Goal: Task Accomplishment & Management: Use online tool/utility

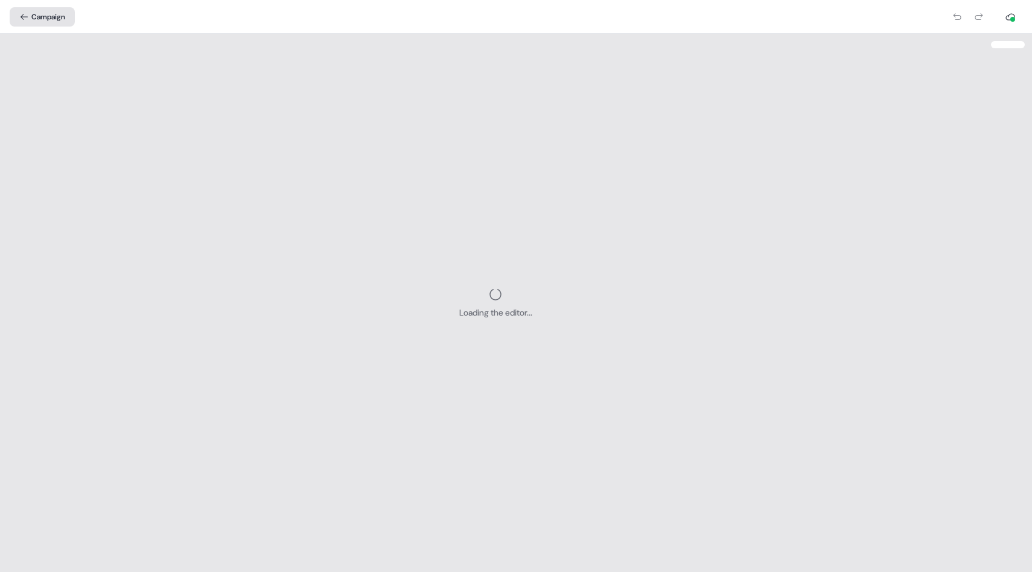
click at [46, 17] on button "Campaign" at bounding box center [42, 16] width 65 height 19
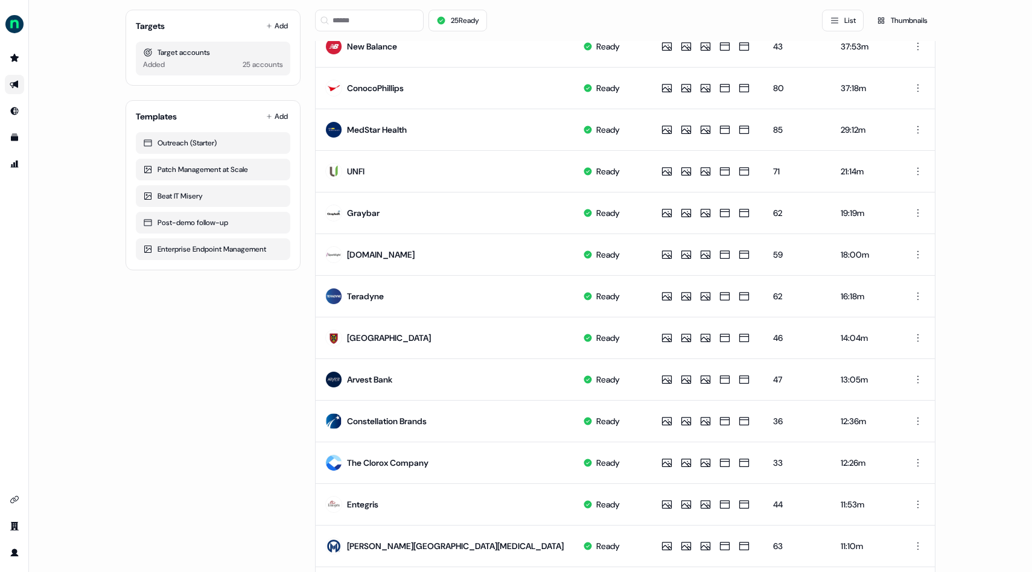
scroll to position [265, 0]
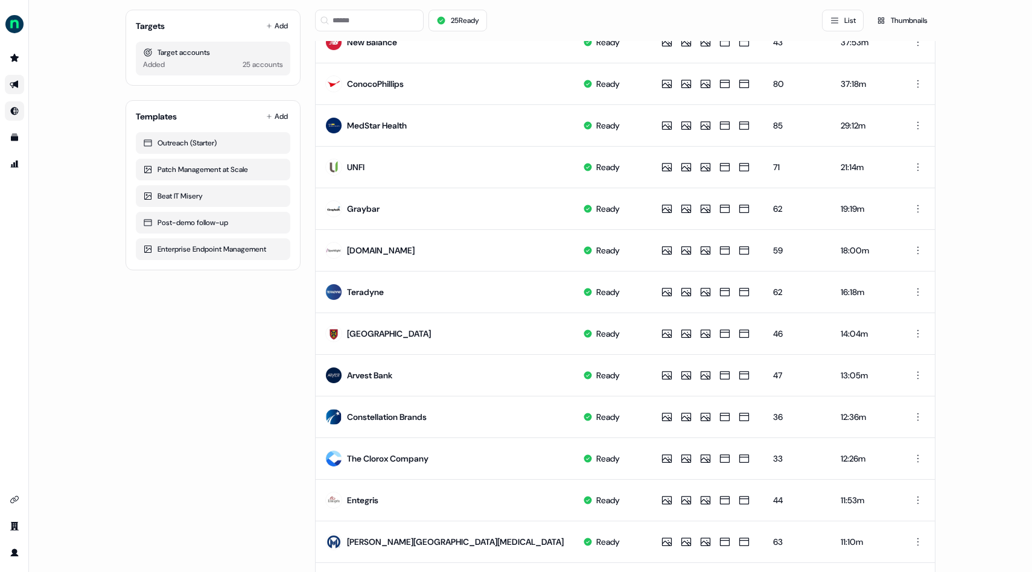
click at [19, 103] on link "Go to Inbound" at bounding box center [14, 110] width 19 height 19
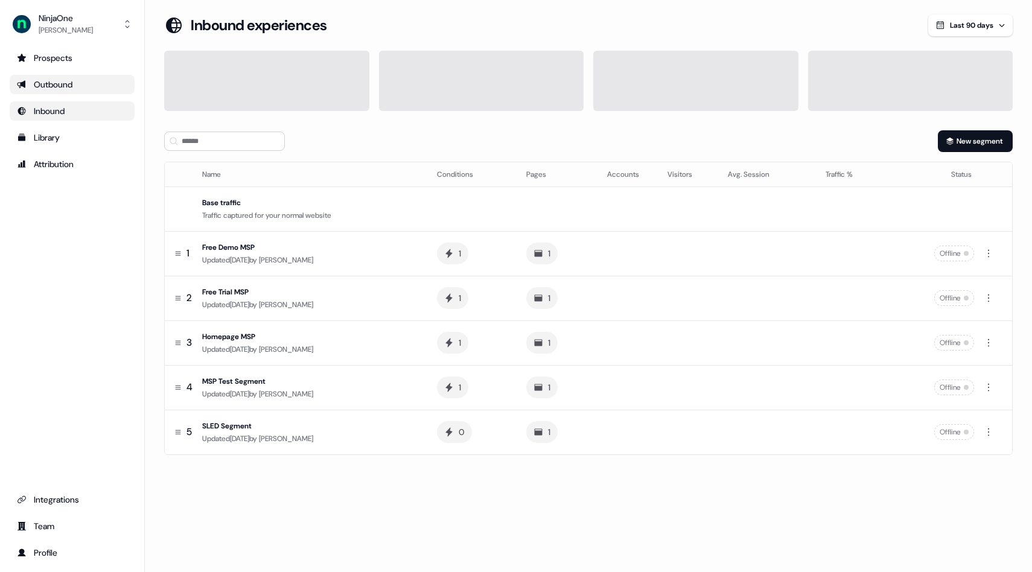
click at [62, 89] on div "Outbound" at bounding box center [72, 84] width 110 height 12
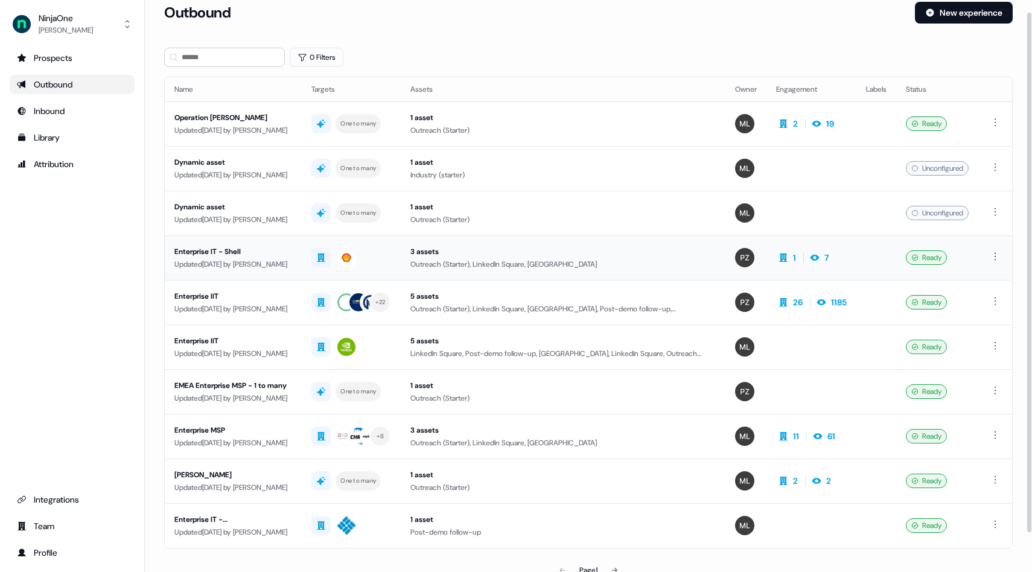
scroll to position [16, 0]
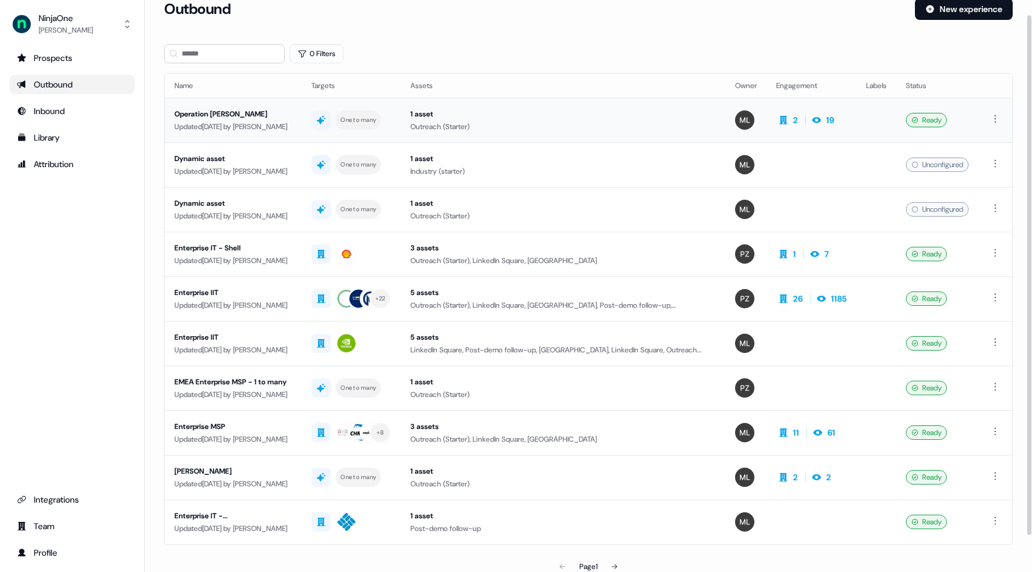
click at [258, 113] on div "Operation [PERSON_NAME]" at bounding box center [233, 114] width 118 height 12
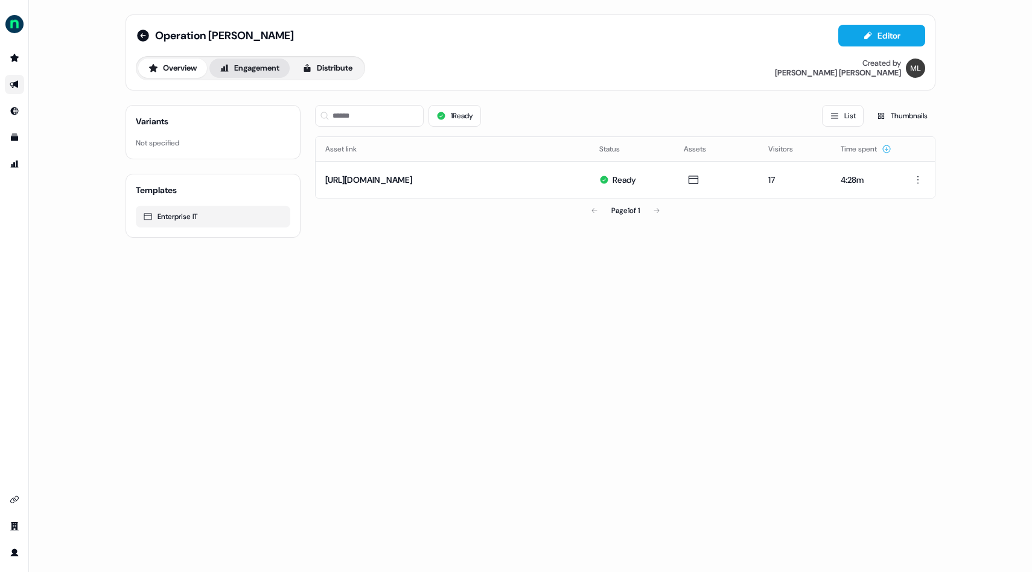
click at [241, 69] on button "Engagement" at bounding box center [249, 68] width 80 height 19
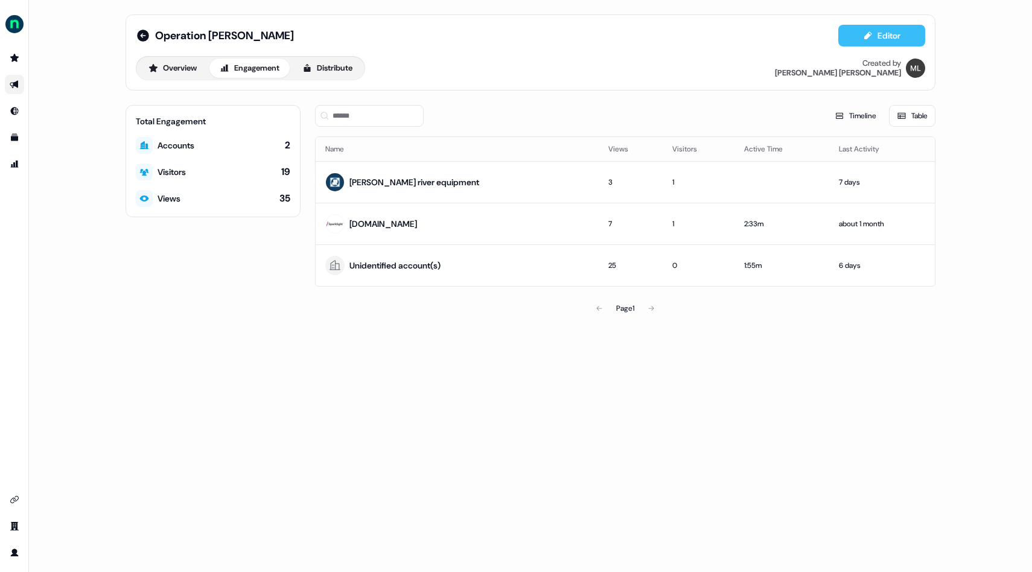
click at [875, 38] on button "Editor" at bounding box center [881, 36] width 87 height 22
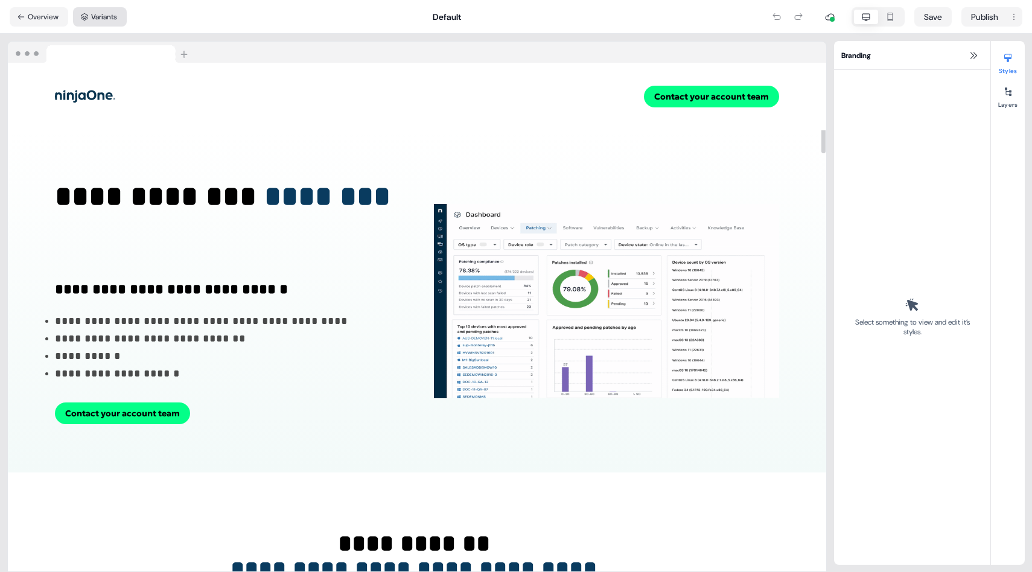
click at [110, 14] on button "Variants" at bounding box center [100, 16] width 54 height 19
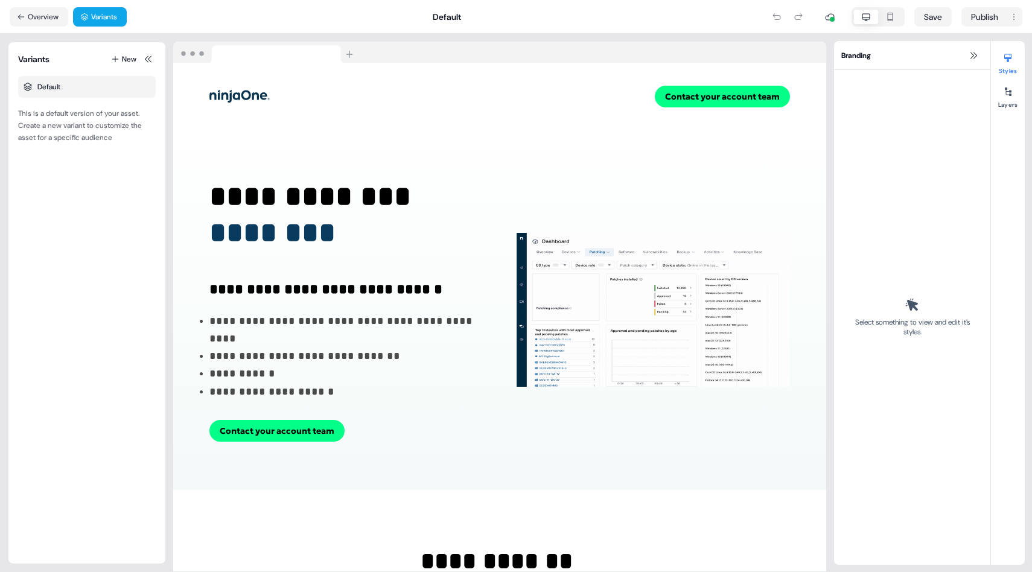
click at [108, 89] on div "Default" at bounding box center [87, 87] width 138 height 22
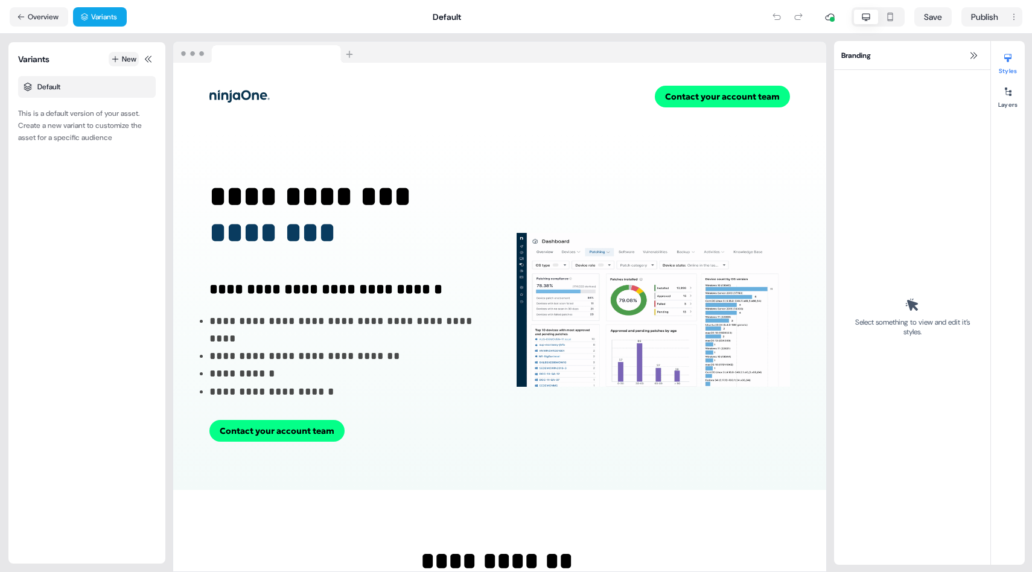
click at [113, 60] on icon at bounding box center [115, 59] width 8 height 8
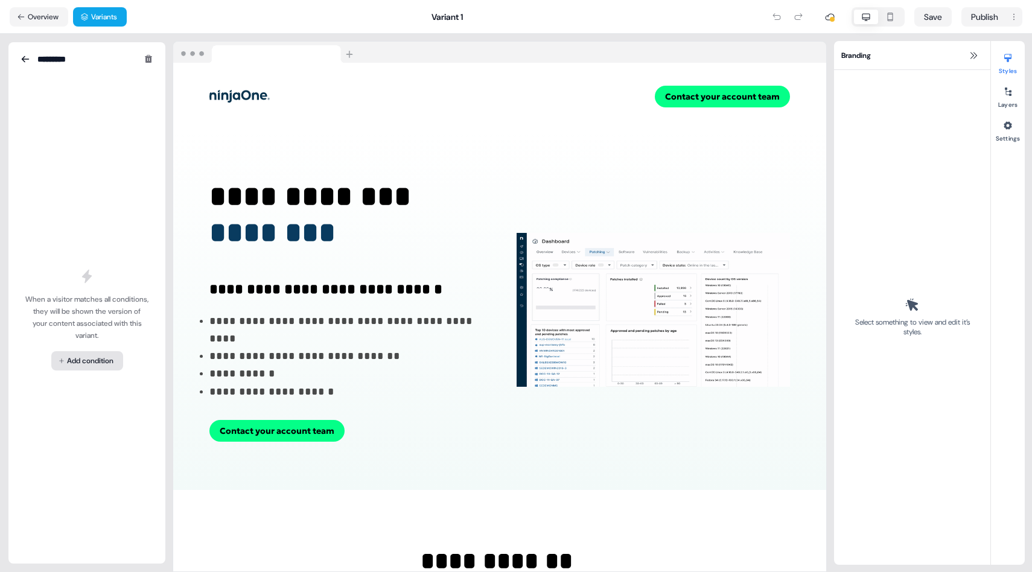
click at [76, 366] on html "**********" at bounding box center [516, 286] width 1032 height 572
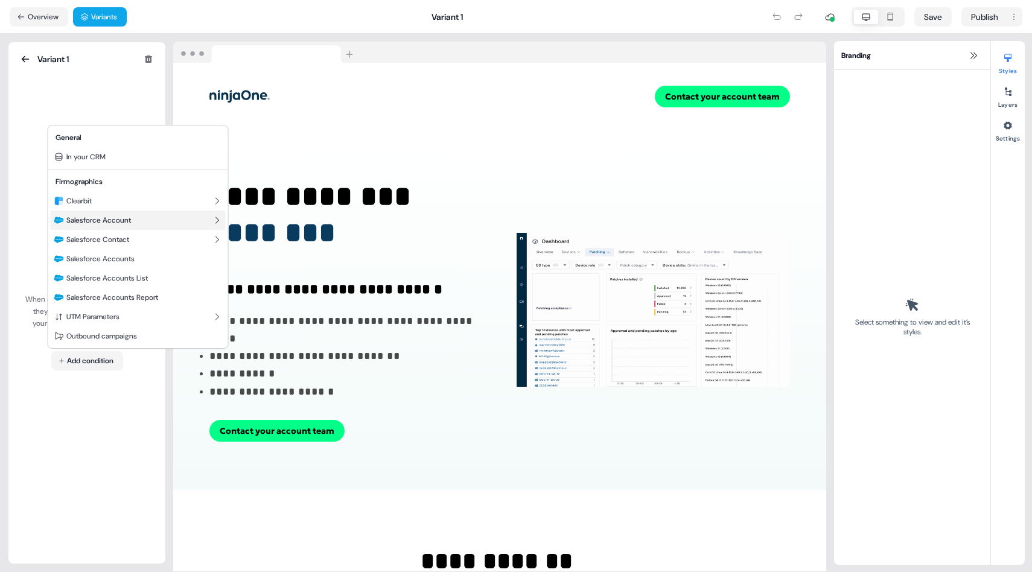
click at [215, 219] on icon at bounding box center [217, 220] width 10 height 10
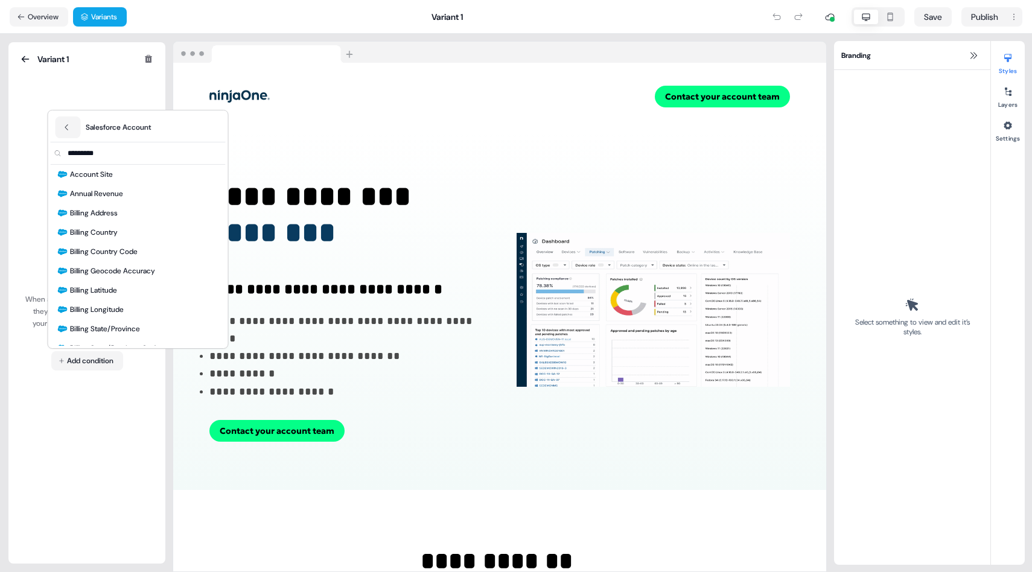
scroll to position [328, 0]
